Goal: Communication & Community: Share content

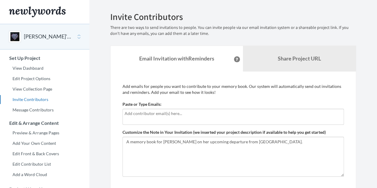
click at [213, 112] on input "text" at bounding box center [233, 113] width 217 height 7
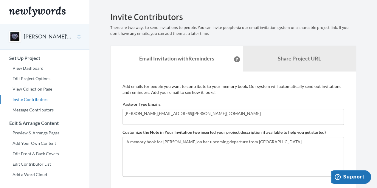
click at [133, 114] on input "[PERSON_NAME][EMAIL_ADDRESS][PERSON_NAME][DOMAIN_NAME]" at bounding box center [233, 113] width 217 height 7
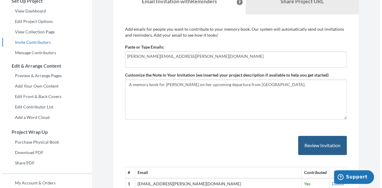
scroll to position [60, 0]
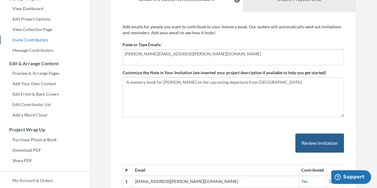
type input "[PERSON_NAME][EMAIL_ADDRESS][PERSON_NAME][DOMAIN_NAME]"
click at [308, 146] on button "Review Invitation" at bounding box center [320, 143] width 49 height 19
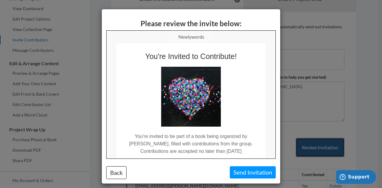
scroll to position [0, 0]
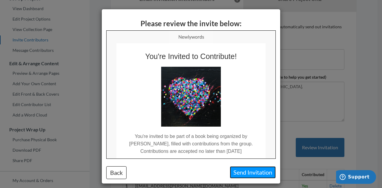
click at [239, 170] on button "Send Invitation" at bounding box center [253, 172] width 46 height 12
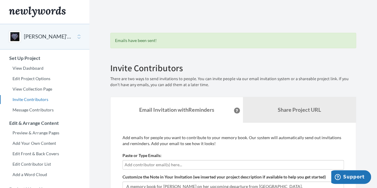
click at [48, 35] on button "[PERSON_NAME]'s OSH Memory Book" at bounding box center [48, 37] width 48 height 8
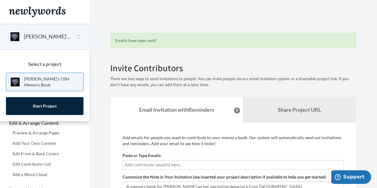
click at [64, 37] on button "[PERSON_NAME]'s OSH Memory Book" at bounding box center [48, 37] width 48 height 8
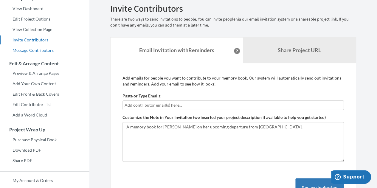
scroll to position [30, 0]
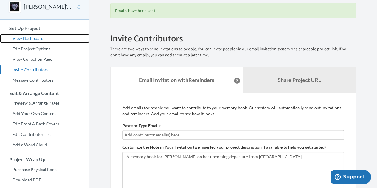
click at [39, 36] on link "View Dashboard" at bounding box center [44, 38] width 89 height 9
